Goal: Book appointment/travel/reservation

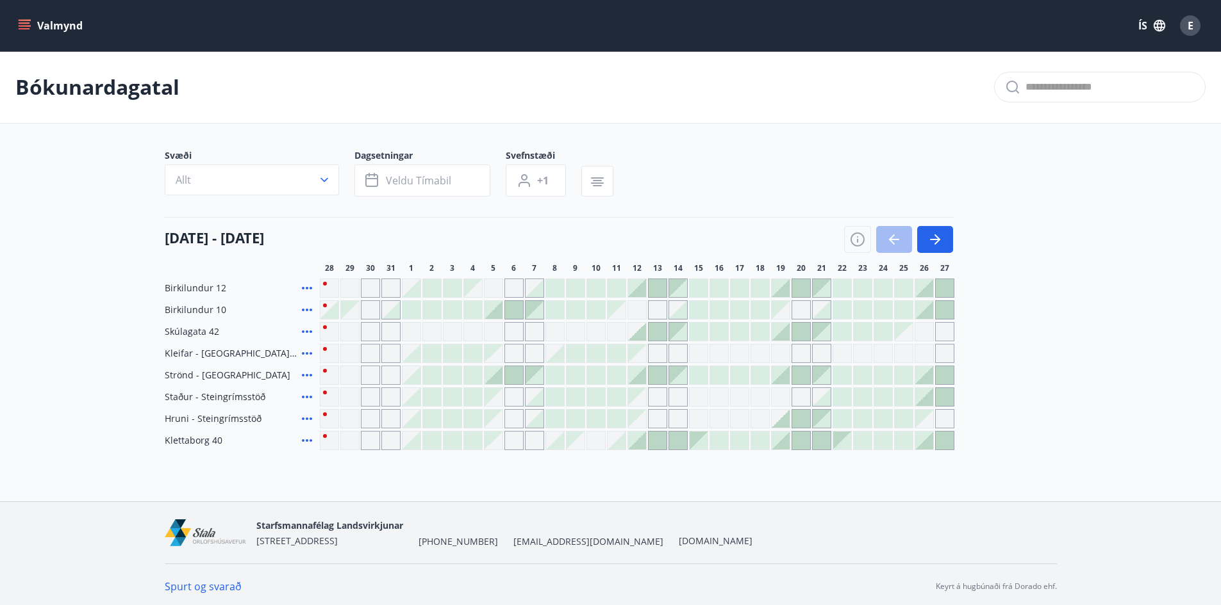
click at [925, 445] on div at bounding box center [924, 441] width 18 height 18
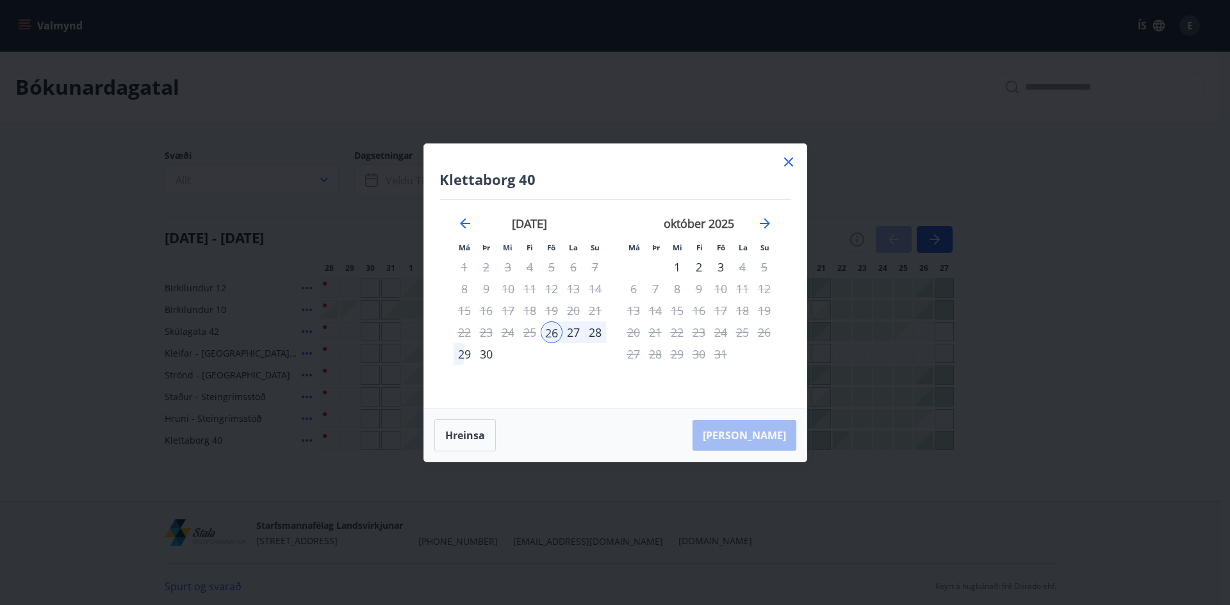
click at [587, 338] on div "28" at bounding box center [595, 333] width 22 height 22
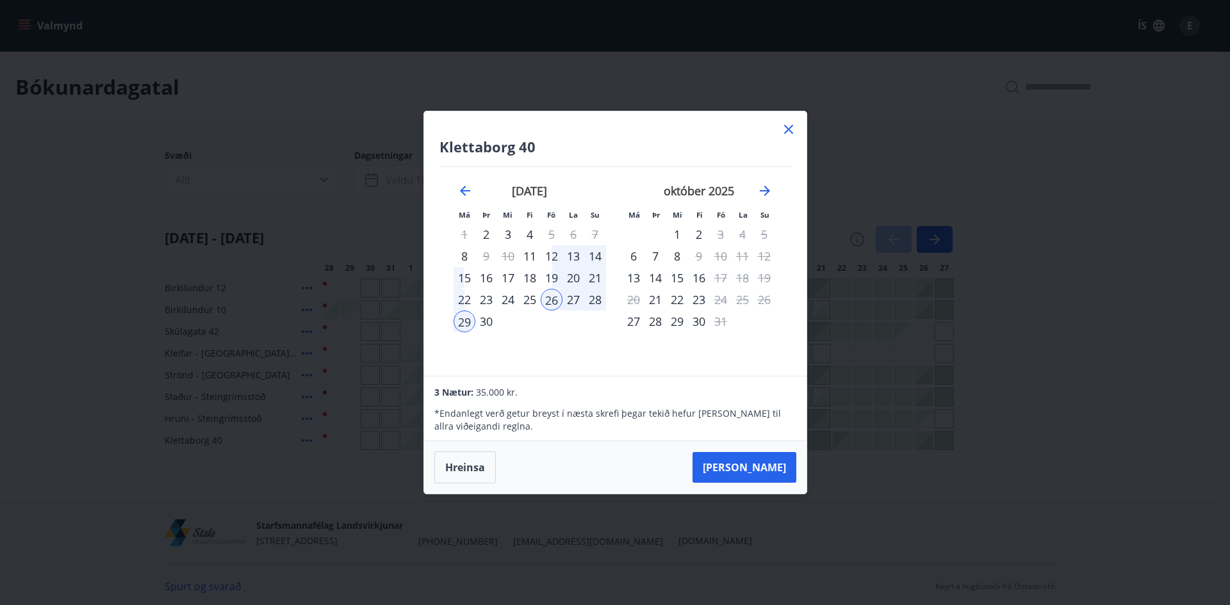
click at [598, 303] on div "28" at bounding box center [595, 300] width 22 height 22
click at [598, 291] on div "28" at bounding box center [595, 300] width 22 height 22
click at [589, 295] on div "28" at bounding box center [595, 300] width 22 height 22
drag, startPoint x: 447, startPoint y: 465, endPoint x: 489, endPoint y: 434, distance: 52.7
click at [447, 465] on button "Hreinsa" at bounding box center [465, 468] width 62 height 32
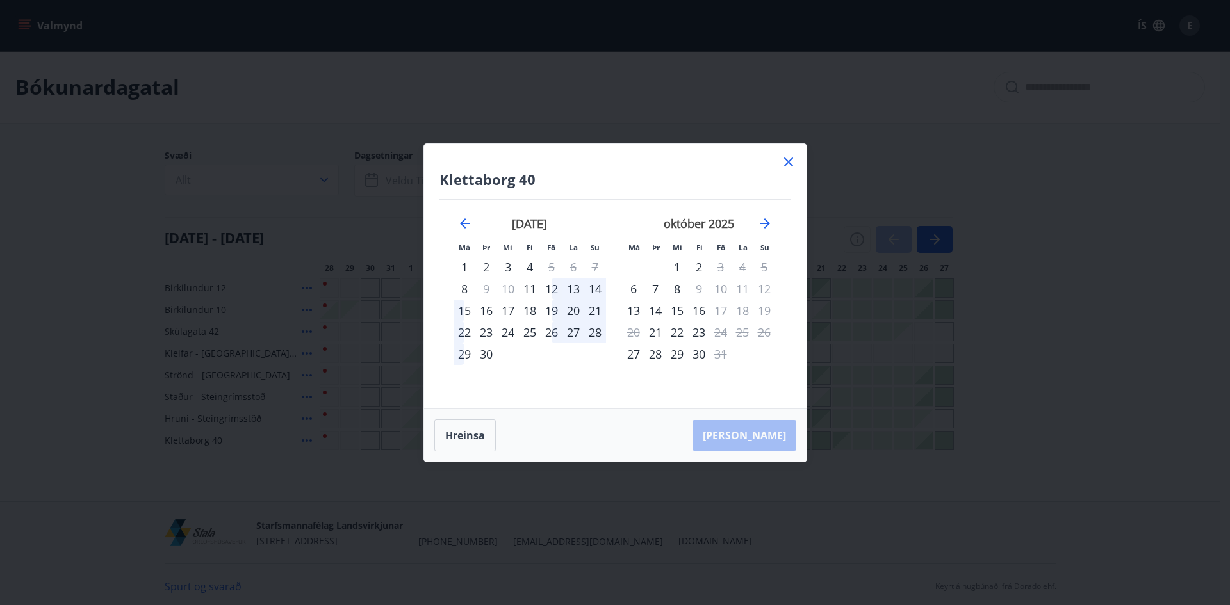
click at [551, 336] on div "26" at bounding box center [552, 333] width 22 height 22
click at [598, 331] on div "28" at bounding box center [595, 333] width 22 height 22
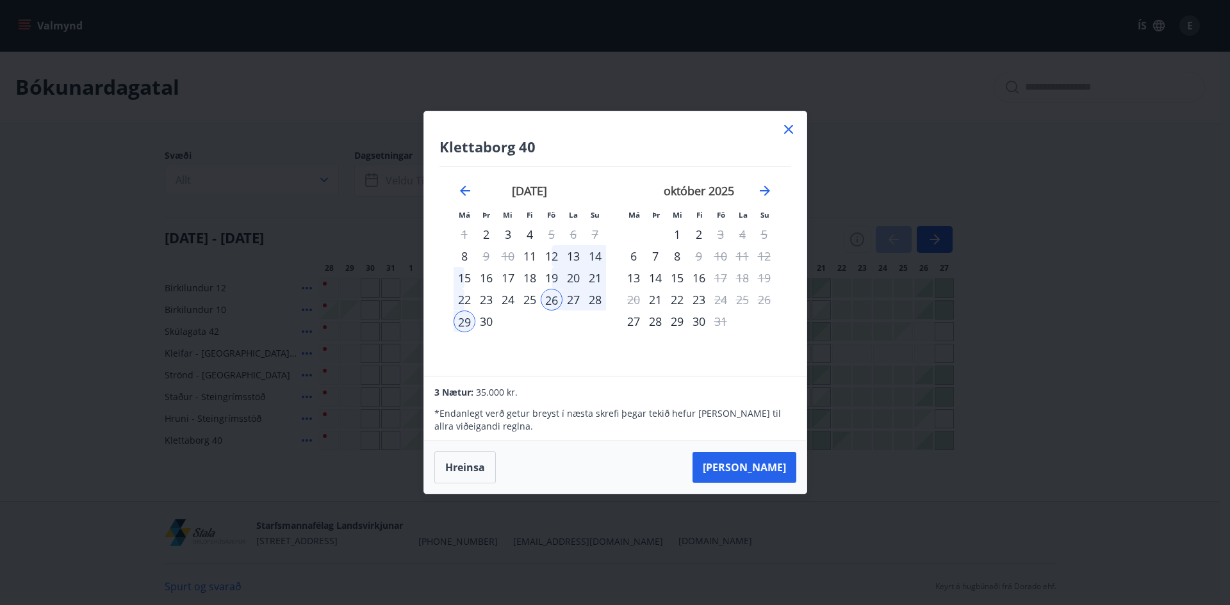
click at [574, 302] on div "27" at bounding box center [574, 300] width 22 height 22
click at [592, 297] on div "28" at bounding box center [595, 300] width 22 height 22
click at [465, 465] on button "Hreinsa" at bounding box center [465, 468] width 62 height 32
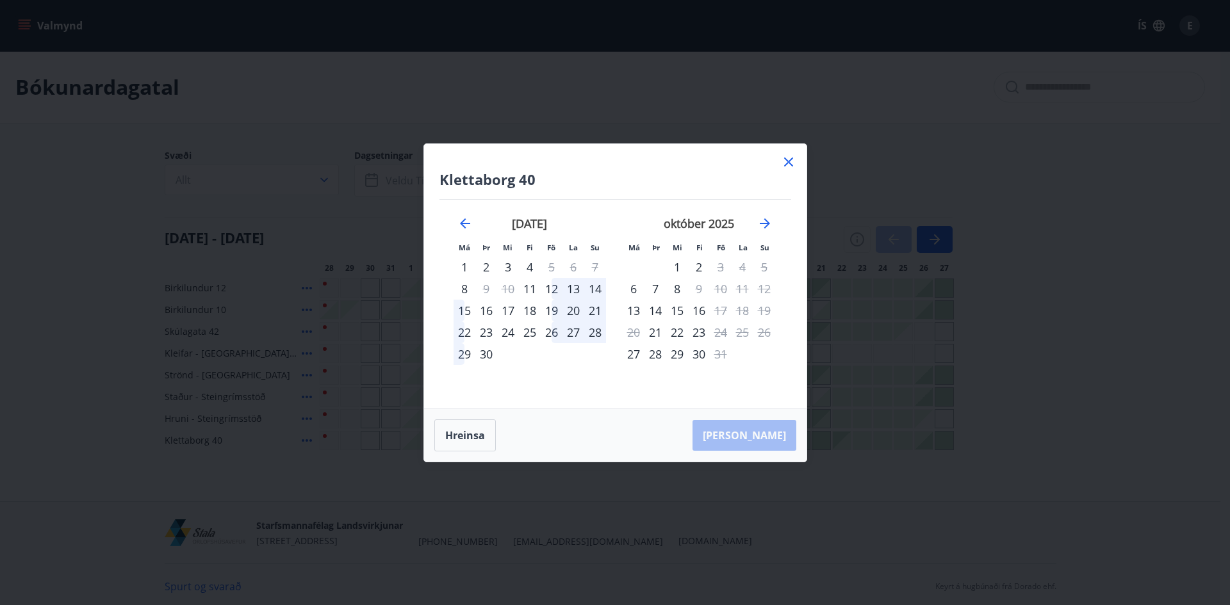
click at [572, 331] on div "27" at bounding box center [574, 333] width 22 height 22
click at [561, 335] on div "26" at bounding box center [552, 333] width 22 height 22
click at [479, 432] on button "Hreinsa" at bounding box center [465, 436] width 62 height 32
click at [784, 160] on icon at bounding box center [788, 161] width 15 height 15
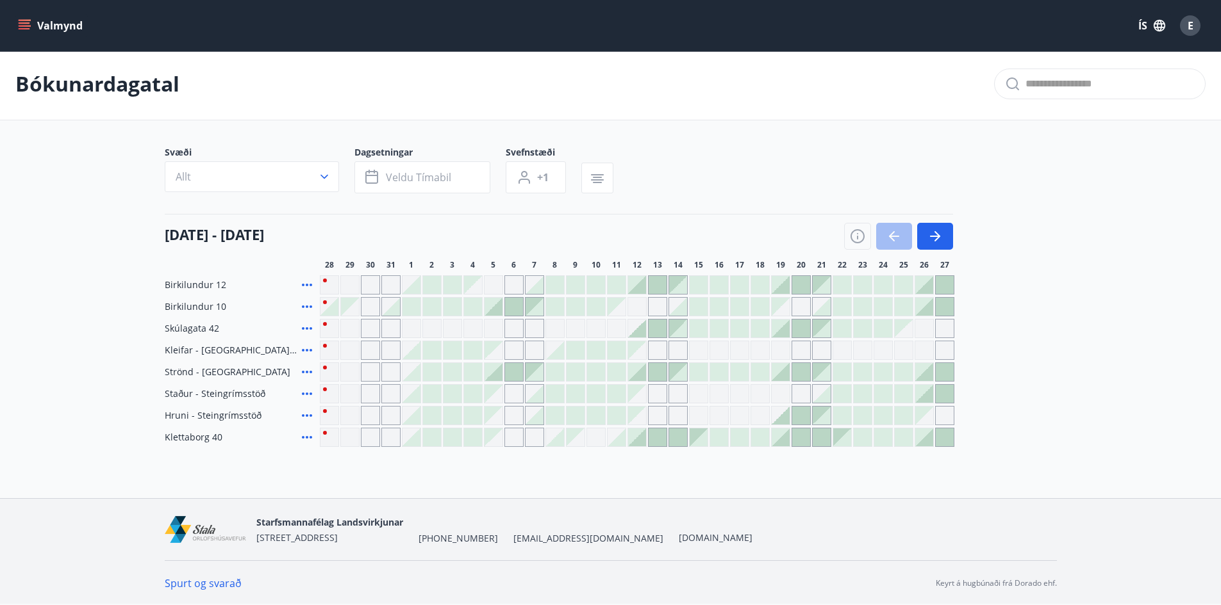
scroll to position [4, 0]
click at [308, 438] on icon at bounding box center [306, 436] width 15 height 15
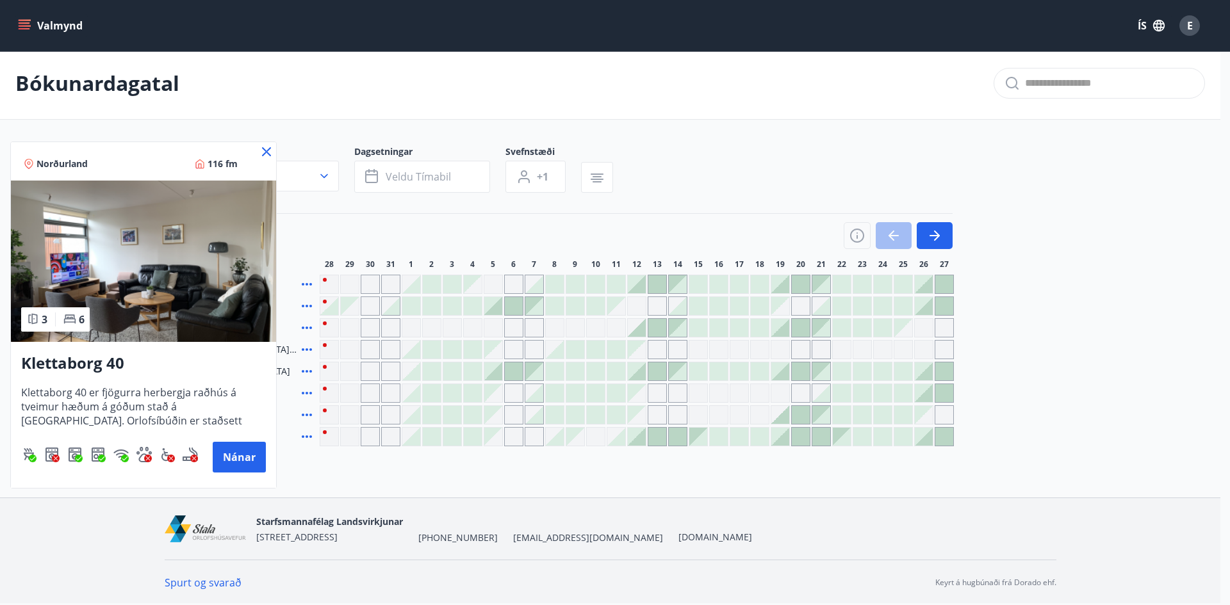
click at [265, 146] on icon at bounding box center [266, 151] width 15 height 15
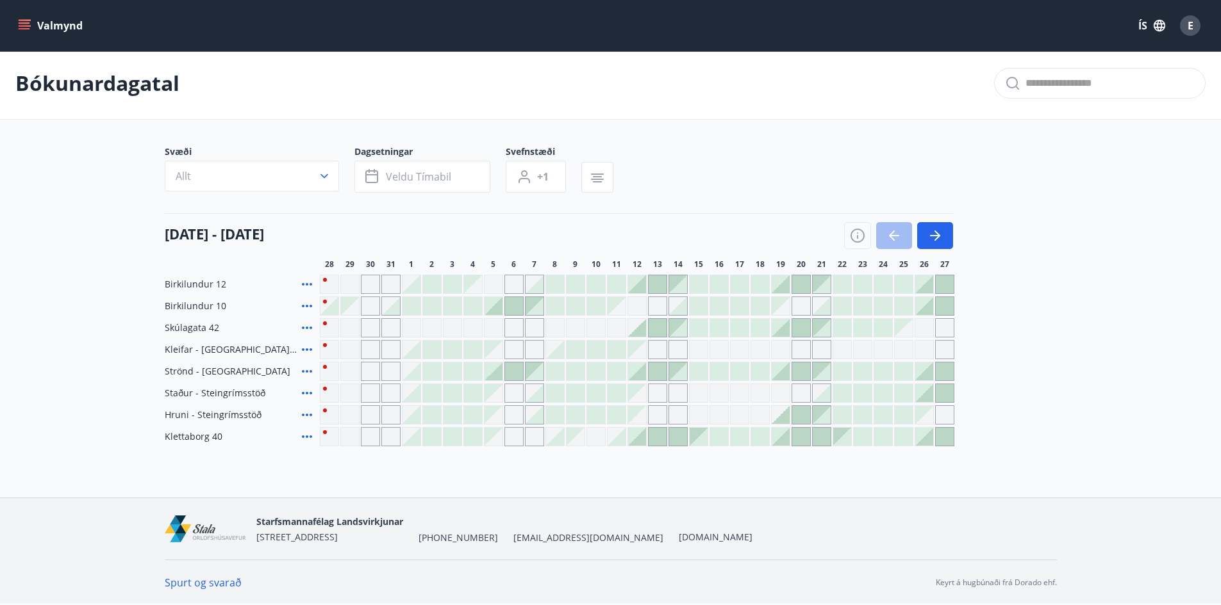
click at [930, 441] on div at bounding box center [924, 437] width 18 height 18
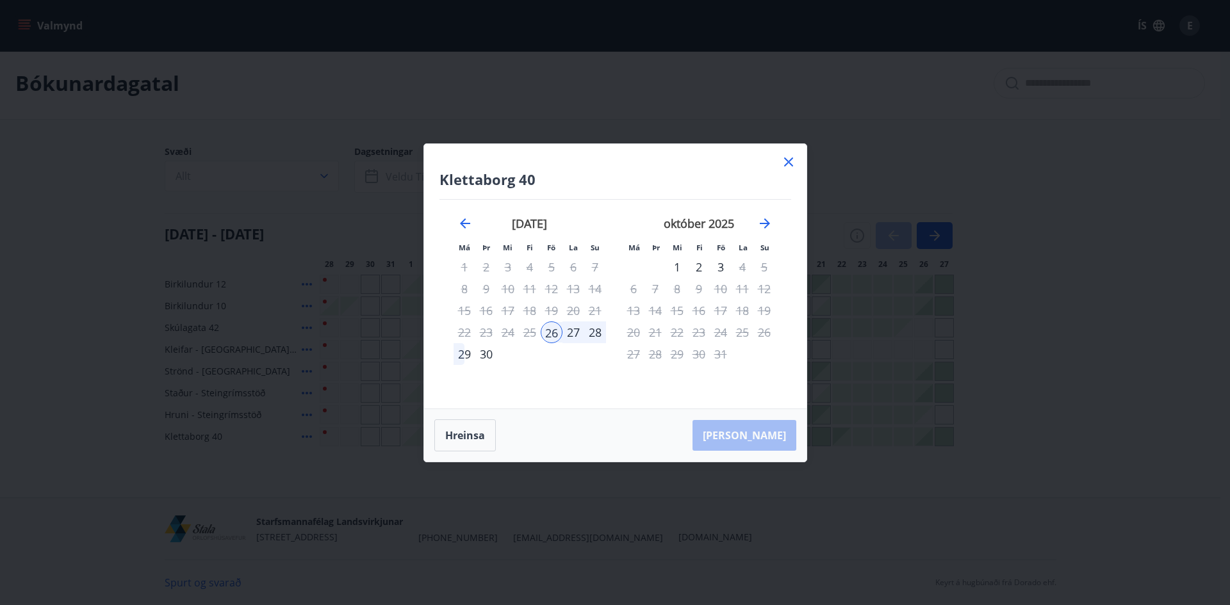
click at [575, 334] on div "27" at bounding box center [574, 333] width 22 height 22
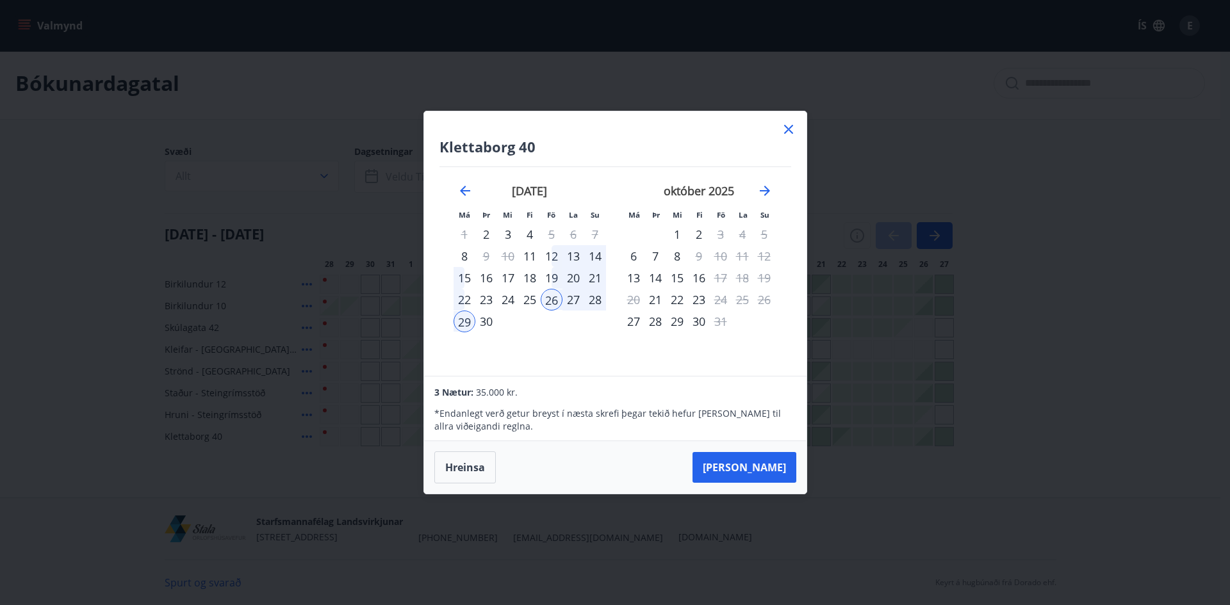
click at [790, 128] on icon at bounding box center [788, 129] width 9 height 9
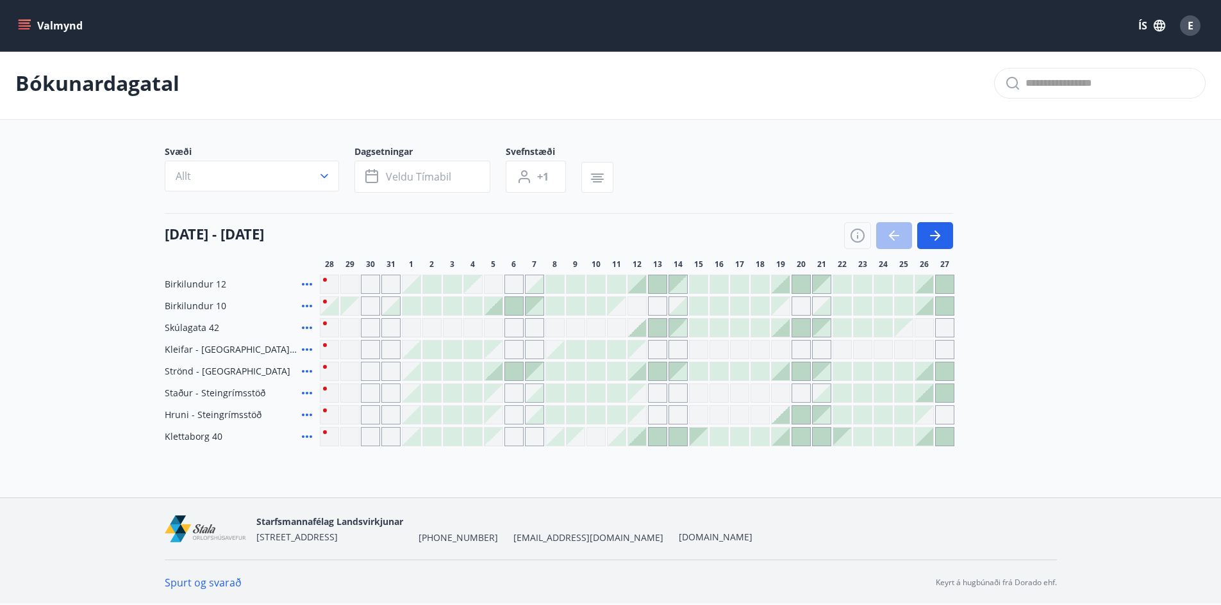
click at [325, 176] on icon "button" at bounding box center [324, 176] width 13 height 13
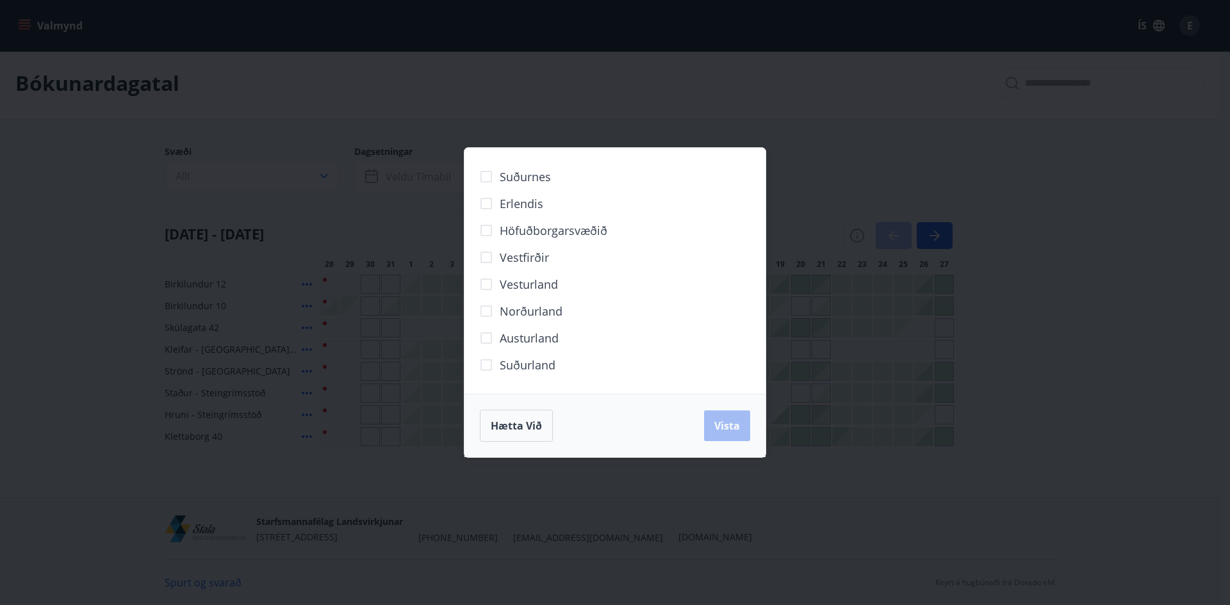
click at [325, 176] on div "Suðurnes Erlendis Höfuðborgarsvæðið [GEOGRAPHIC_DATA] [GEOGRAPHIC_DATA] [GEOGRA…" at bounding box center [615, 302] width 1230 height 605
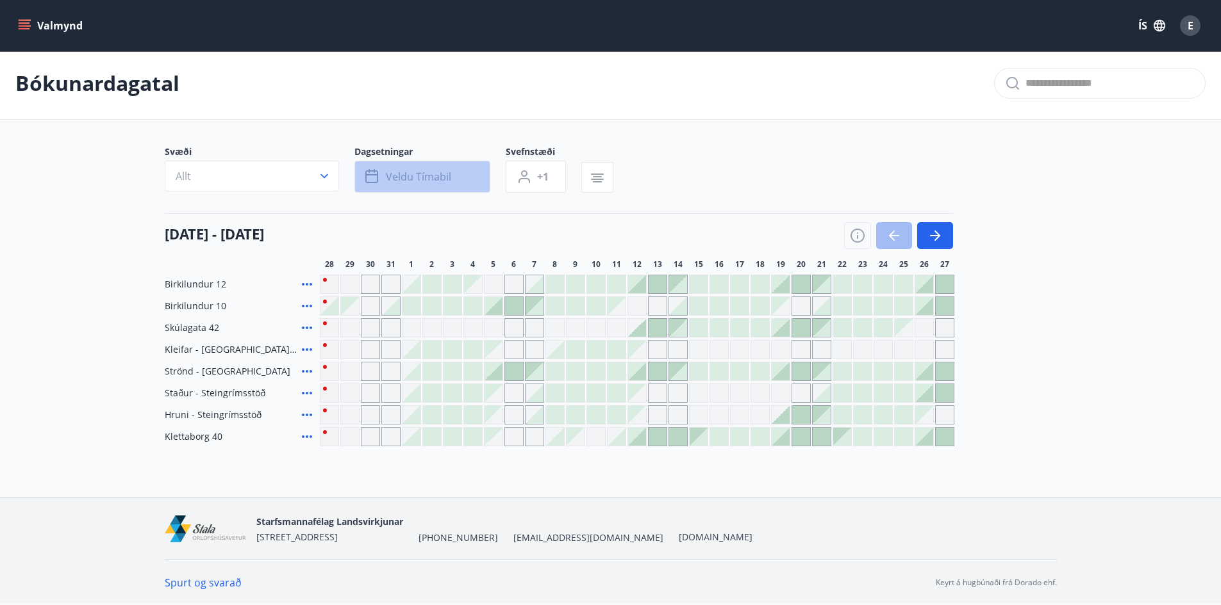
click at [410, 166] on button "Veldu tímabil" at bounding box center [422, 177] width 136 height 32
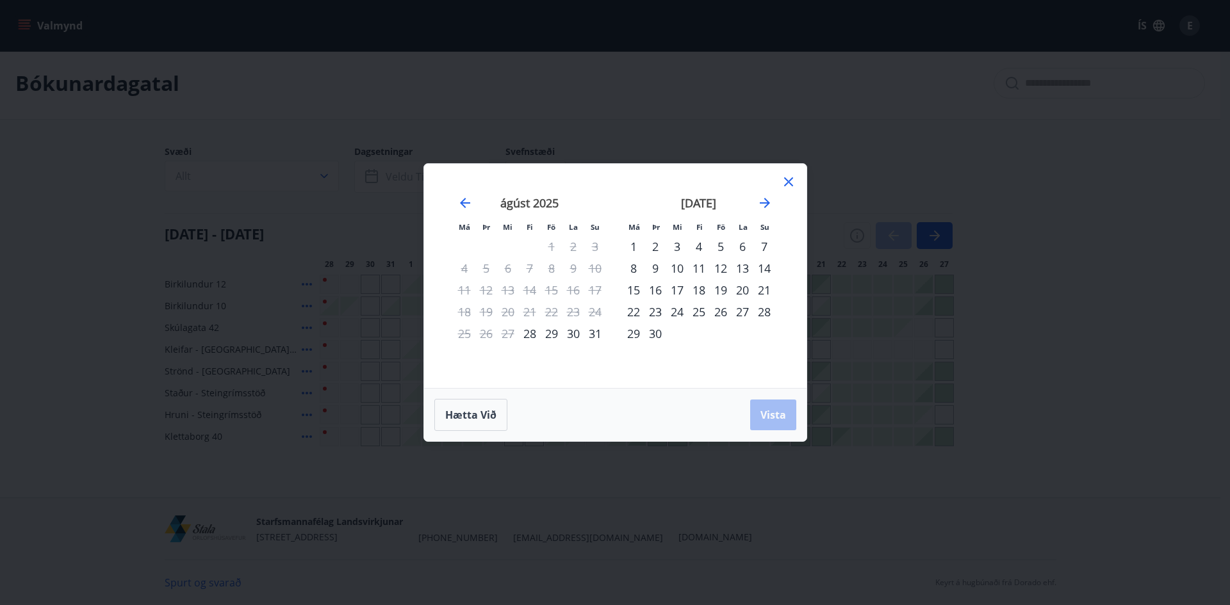
click at [718, 314] on div "26" at bounding box center [721, 312] width 22 height 22
click at [759, 308] on div "28" at bounding box center [764, 312] width 22 height 22
click at [775, 415] on span "Vista" at bounding box center [774, 415] width 26 height 14
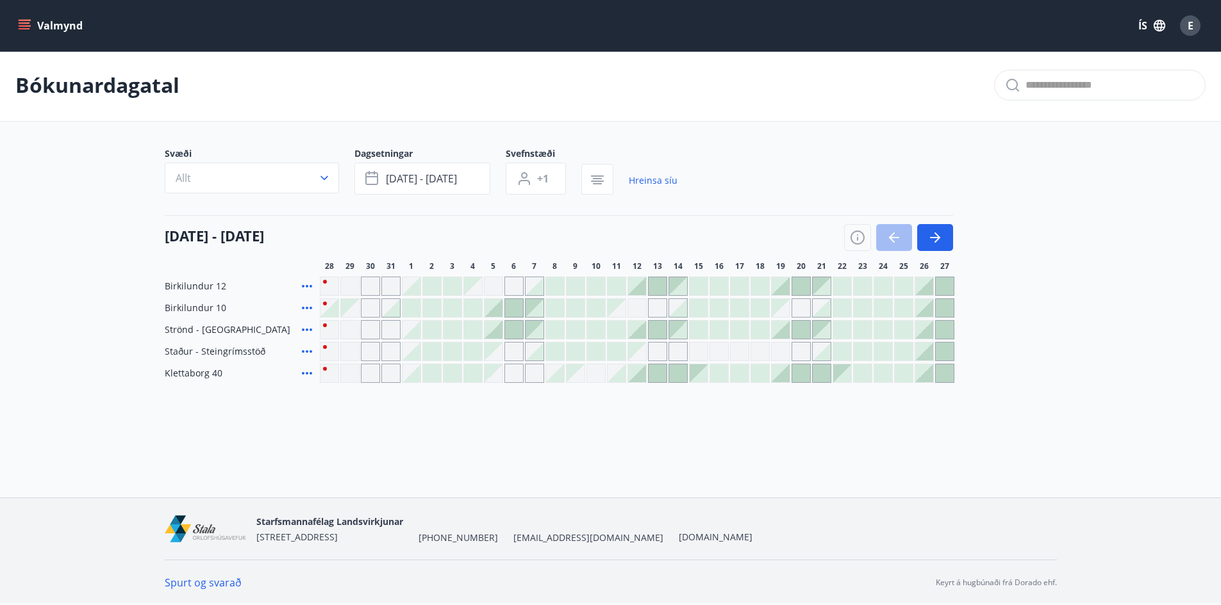
scroll to position [2, 0]
click at [928, 377] on div at bounding box center [924, 374] width 18 height 18
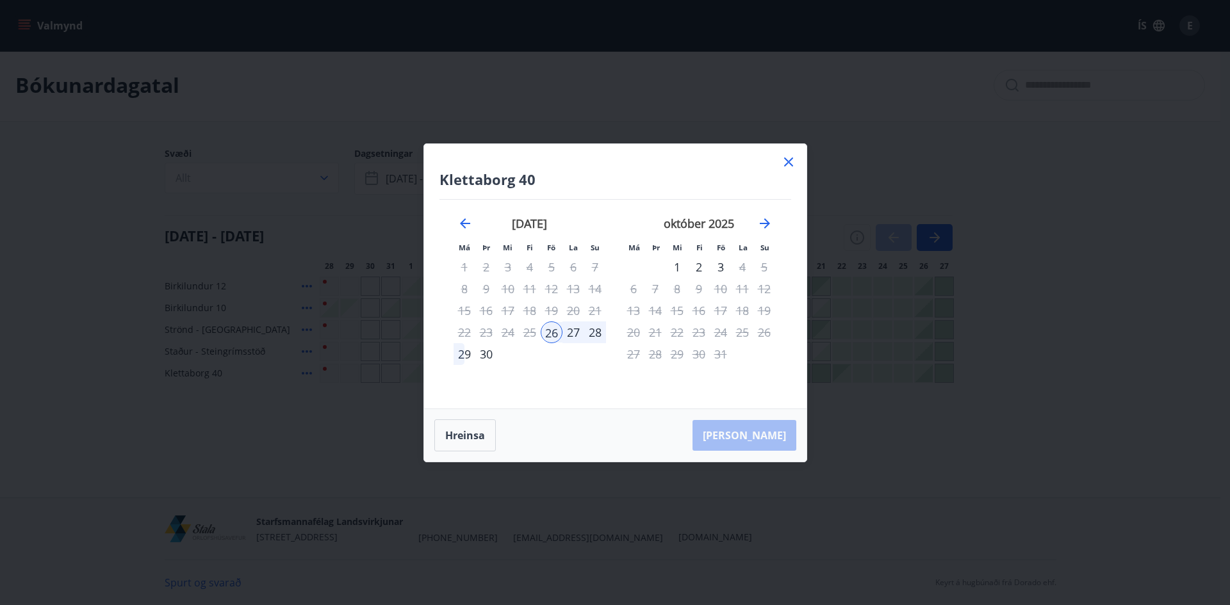
click at [593, 333] on div "28" at bounding box center [595, 333] width 22 height 22
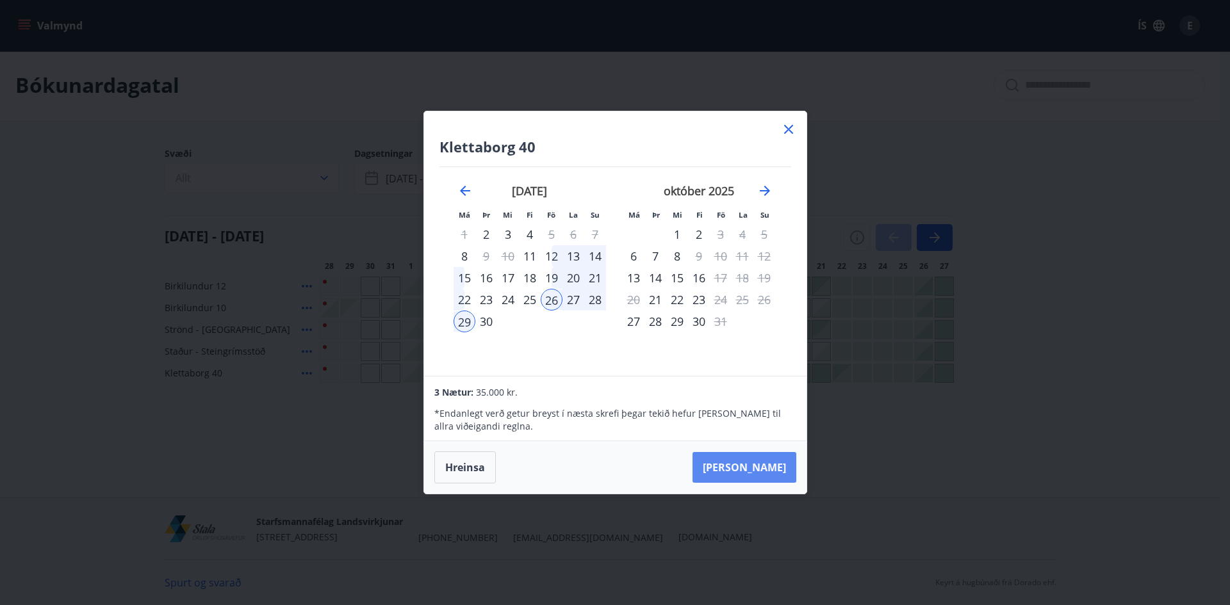
click at [757, 473] on button "[PERSON_NAME]" at bounding box center [745, 467] width 104 height 31
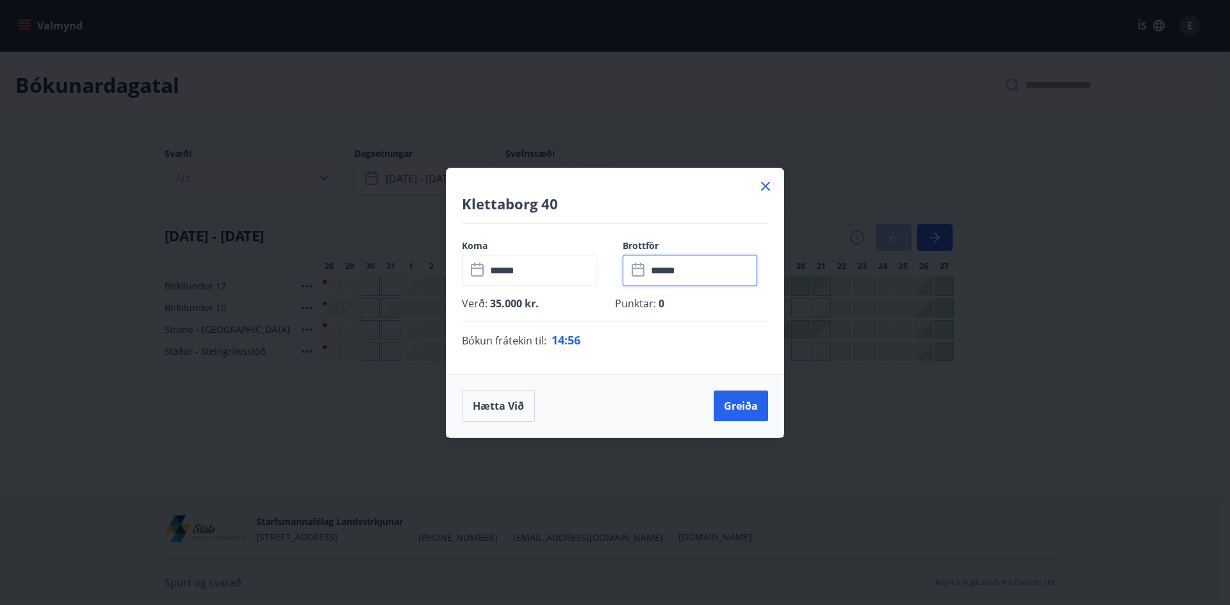
click at [669, 273] on input "******" at bounding box center [702, 270] width 110 height 31
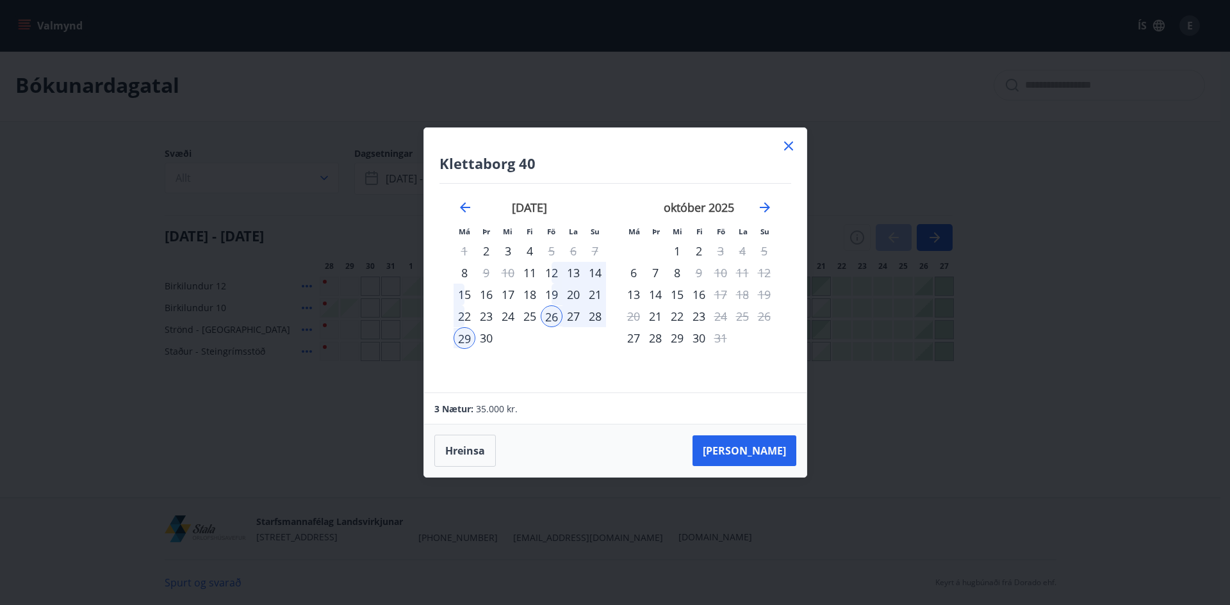
click at [602, 315] on div "28" at bounding box center [595, 317] width 22 height 22
click at [595, 318] on div "28" at bounding box center [595, 317] width 22 height 22
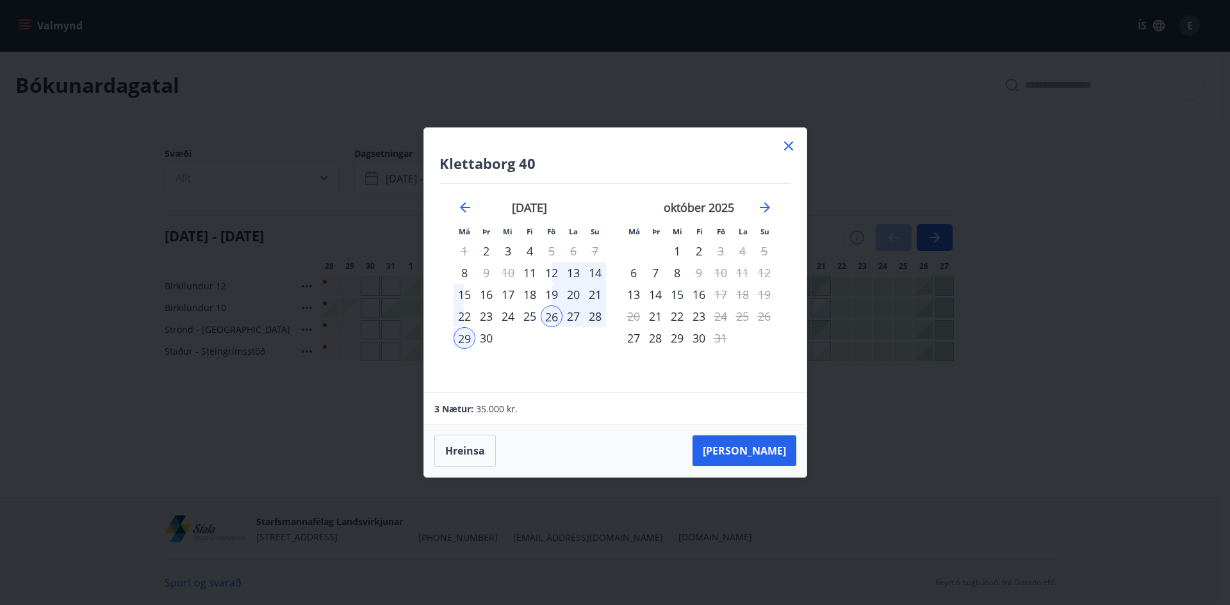
click at [595, 318] on div "28" at bounding box center [595, 317] width 22 height 22
click at [752, 450] on button "[PERSON_NAME]" at bounding box center [745, 451] width 104 height 31
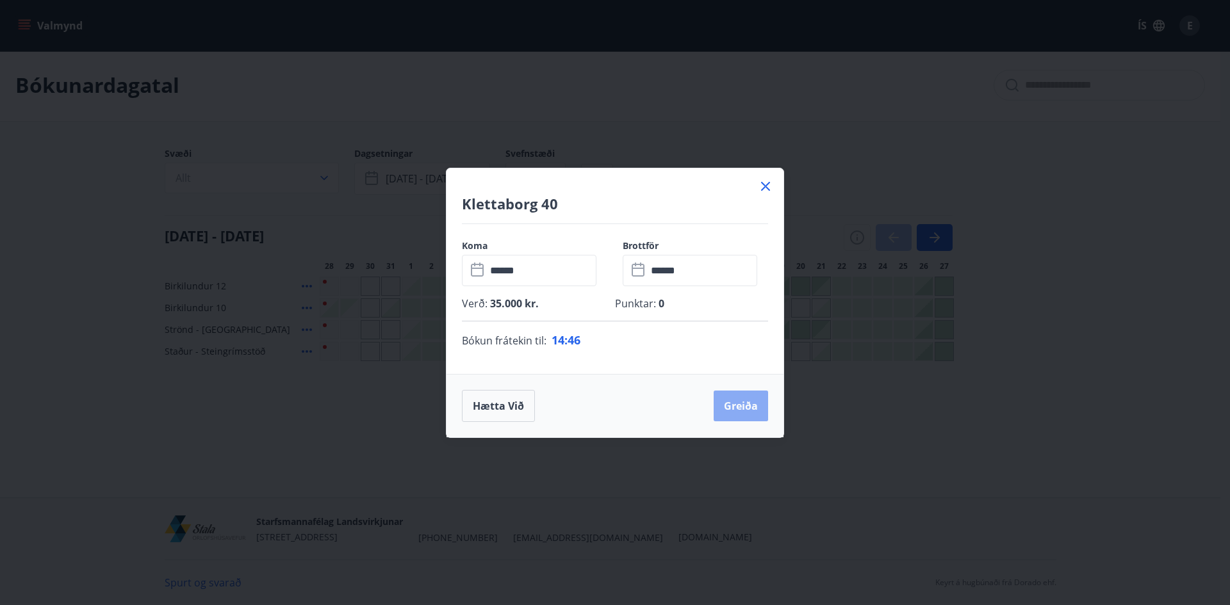
click at [733, 404] on button "Greiða" at bounding box center [741, 406] width 54 height 31
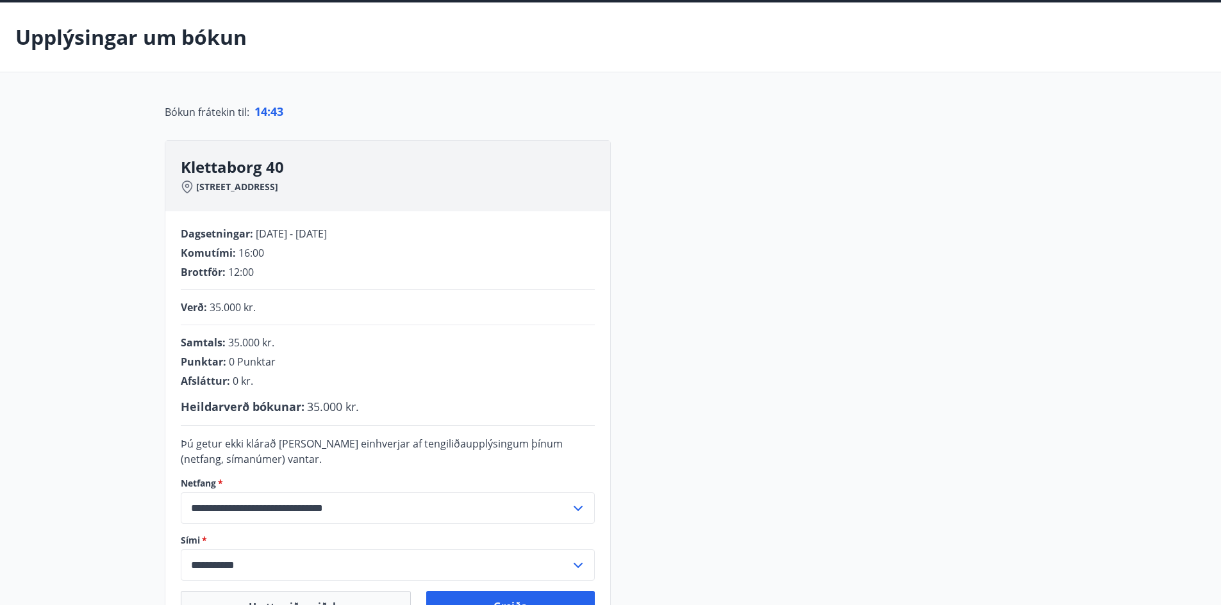
scroll to position [130, 0]
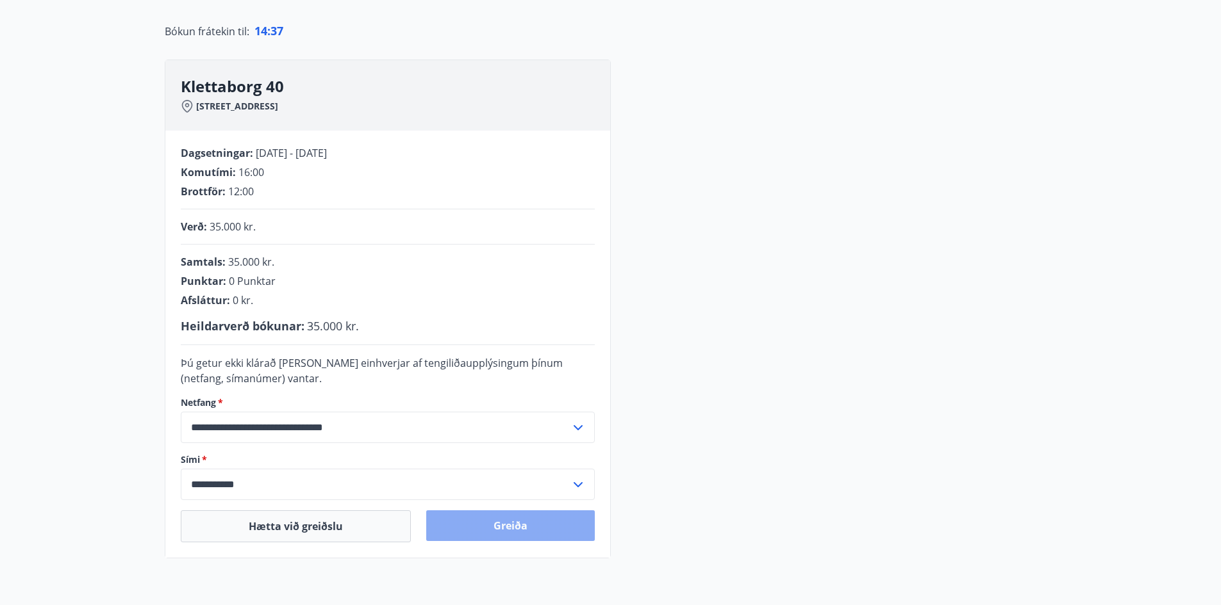
click at [523, 528] on button "Greiða" at bounding box center [510, 526] width 169 height 31
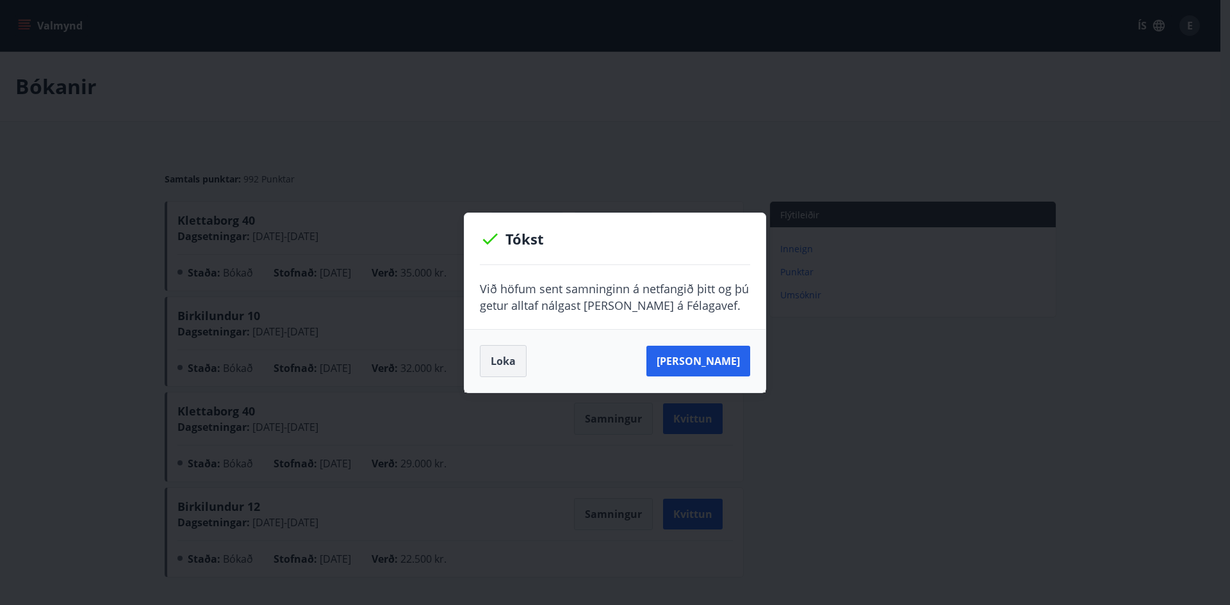
click at [487, 354] on button "Loka" at bounding box center [503, 361] width 47 height 32
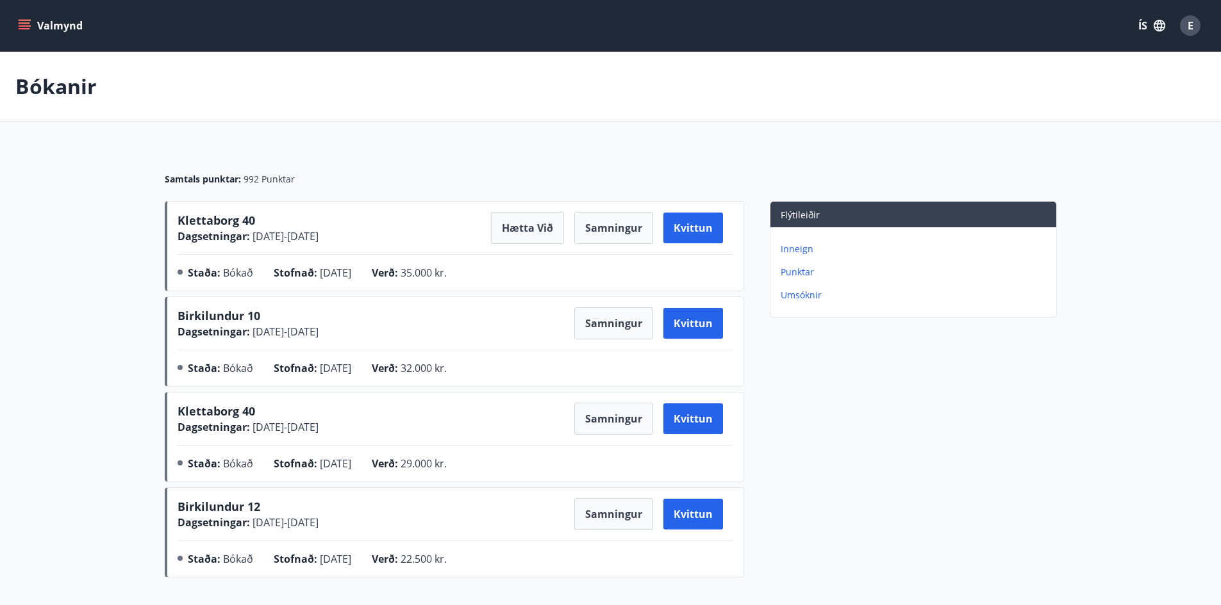
click at [799, 268] on p "Punktar" at bounding box center [915, 272] width 270 height 13
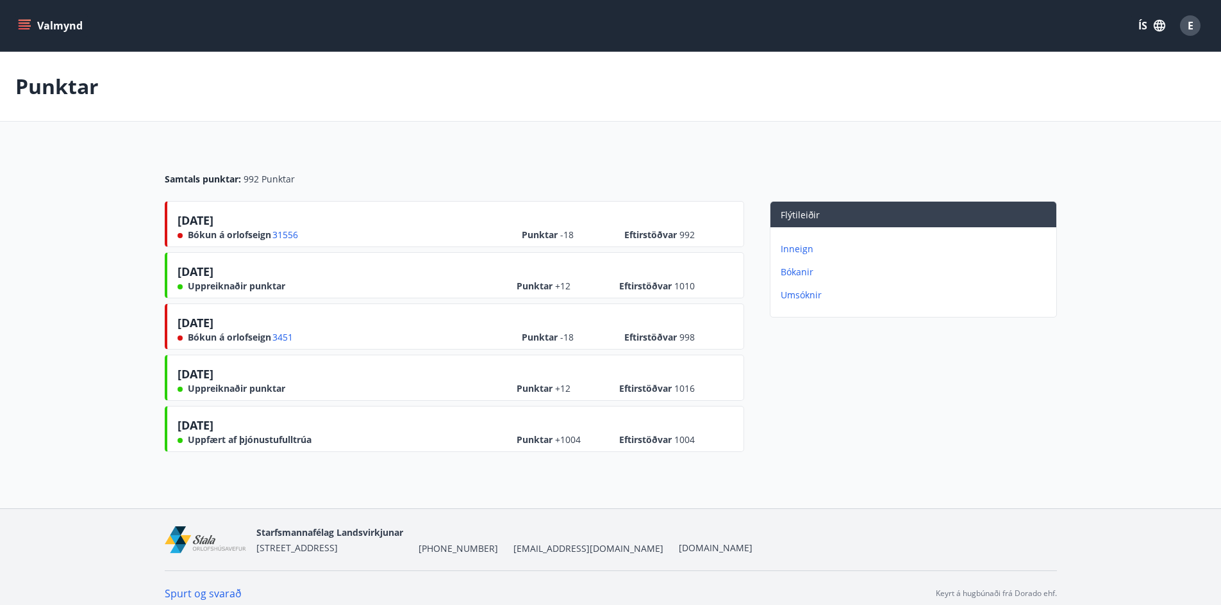
click at [28, 23] on icon "menu" at bounding box center [25, 22] width 12 height 1
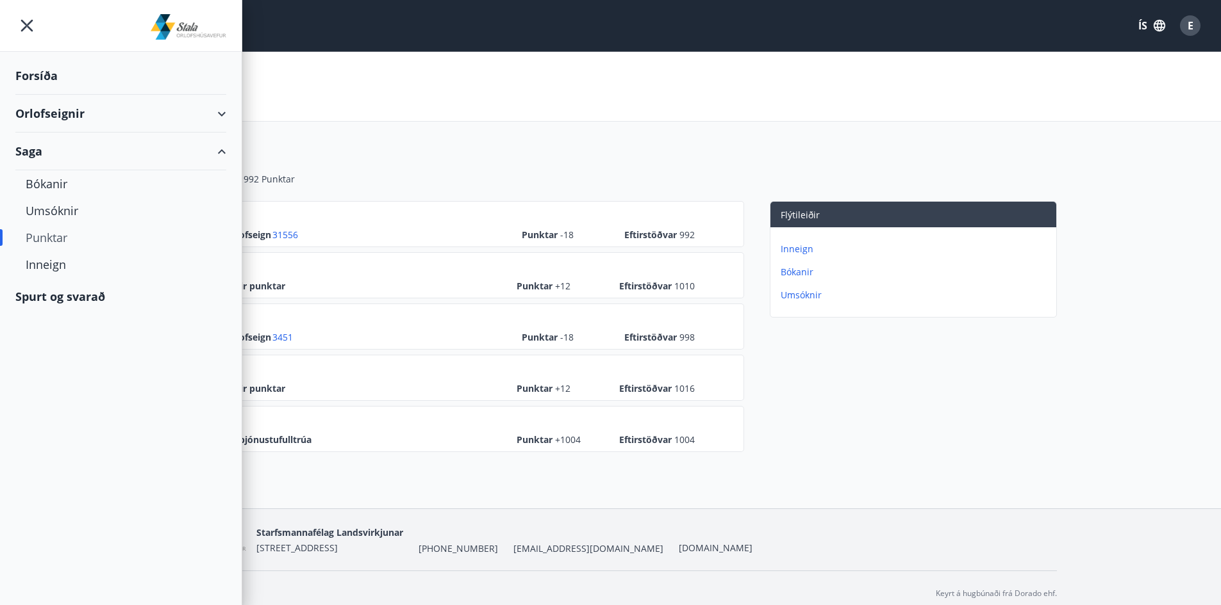
click at [1192, 27] on span "E" at bounding box center [1190, 26] width 6 height 14
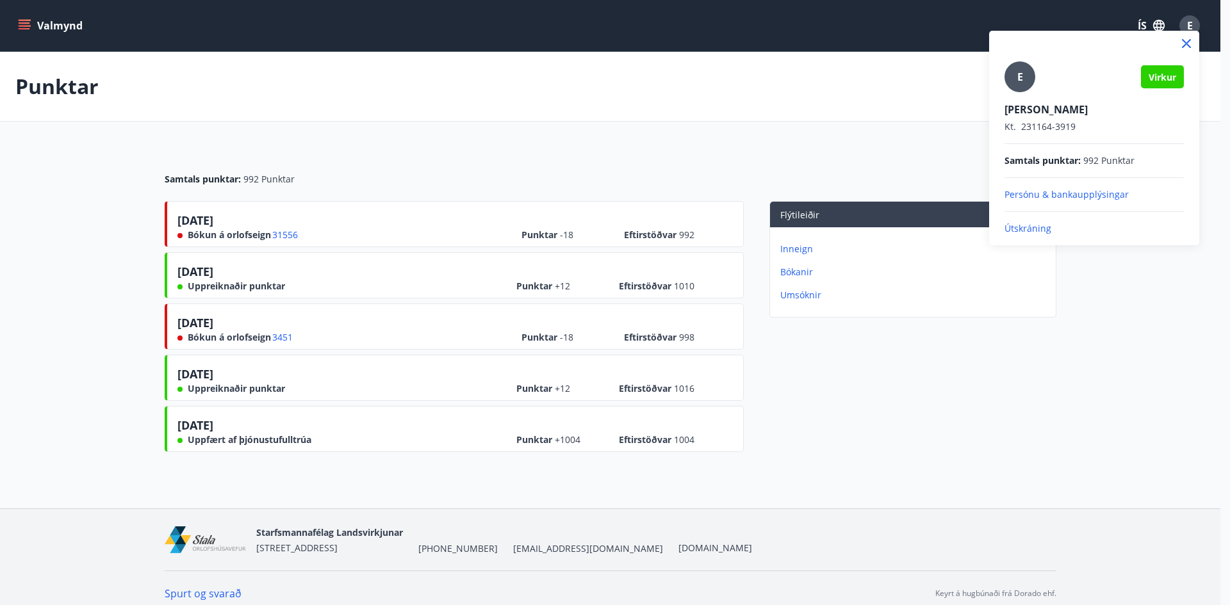
click at [1030, 227] on p "Útskráning" at bounding box center [1094, 228] width 179 height 13
